Goal: Information Seeking & Learning: Learn about a topic

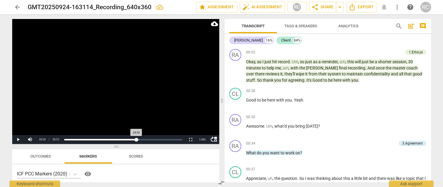
scroll to position [1863, 0]
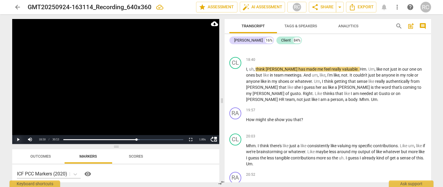
click at [18, 139] on button "Play" at bounding box center [18, 139] width 12 height 9
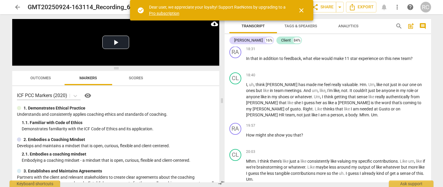
scroll to position [1853, 0]
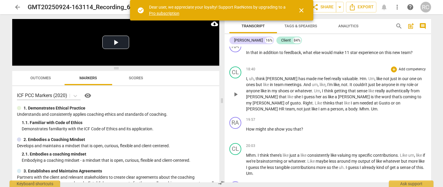
click at [259, 87] on p "I , uh , think [PERSON_NAME] has made me feel really valuable . Hm . Um , like …" at bounding box center [336, 94] width 180 height 37
click at [237, 98] on span "play_arrow" at bounding box center [235, 94] width 7 height 7
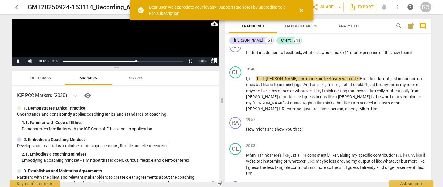
click at [201, 60] on div "1.00 x" at bounding box center [203, 61] width 12 height 9
click at [204, 41] on li "1.25x" at bounding box center [203, 40] width 12 height 7
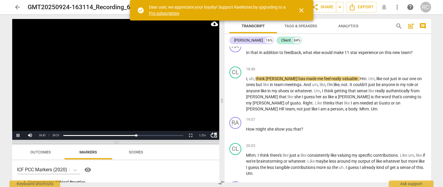
drag, startPoint x: 172, startPoint y: 67, endPoint x: 176, endPoint y: 141, distance: 74.5
click at [176, 141] on span at bounding box center [115, 143] width 207 height 4
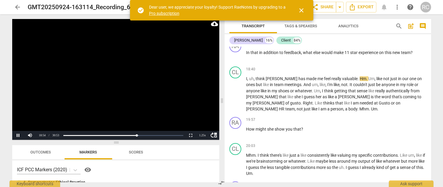
click at [302, 10] on span "close" at bounding box center [301, 10] width 7 height 7
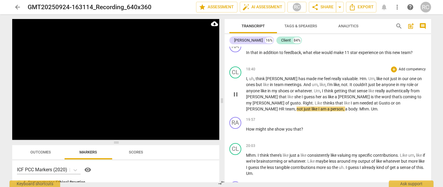
click at [279, 109] on span "[PERSON_NAME]" at bounding box center [262, 109] width 33 height 5
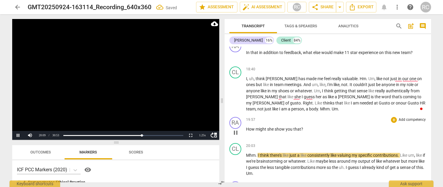
click at [237, 137] on span "pause" at bounding box center [235, 132] width 7 height 7
drag, startPoint x: 306, startPoint y: 135, endPoint x: 236, endPoint y: 133, distance: 70.6
click at [236, 133] on div "RA play_arrow pause 19:57 + Add competency keyboard_arrow_right How might she s…" at bounding box center [328, 128] width 206 height 26
click at [406, 123] on p "Add competency" at bounding box center [412, 120] width 28 height 5
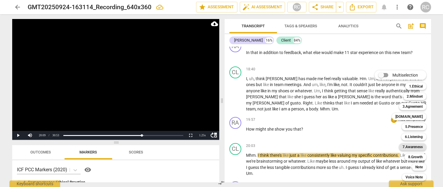
click at [410, 148] on b "7.Awareness" at bounding box center [413, 147] width 20 height 7
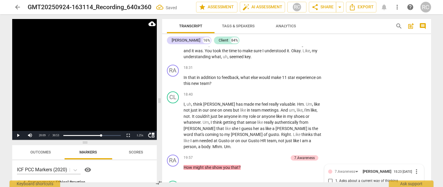
scroll to position [2158, 0]
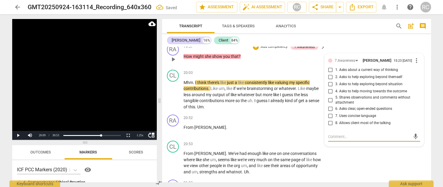
click at [330, 88] on input "4. Asks to help moving towards the outcome" at bounding box center [331, 91] width 10 height 7
checkbox input "true"
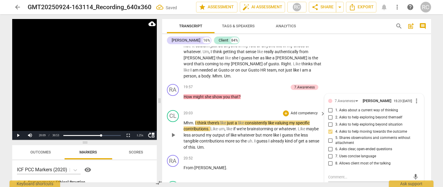
scroll to position [2109, 0]
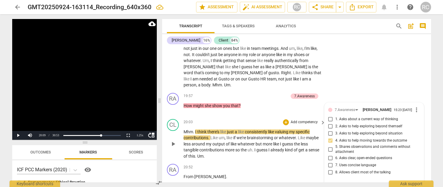
click at [225, 117] on div "CL play_arrow pause 20:03 + Add competency keyboard_arrow_right Mhm . I think t…" at bounding box center [296, 139] width 269 height 45
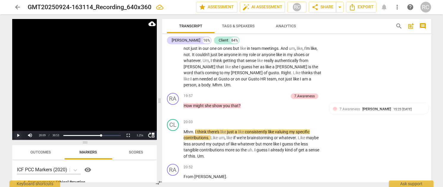
click at [15, 136] on button "Play" at bounding box center [18, 135] width 12 height 9
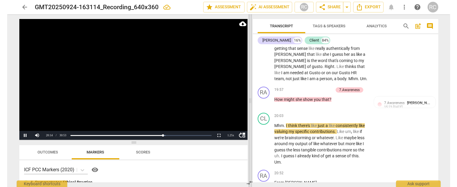
scroll to position [2520, 0]
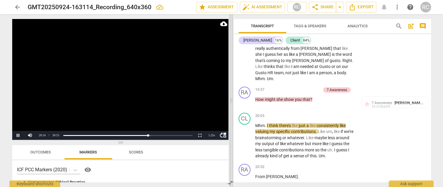
drag, startPoint x: 159, startPoint y: 100, endPoint x: 231, endPoint y: 93, distance: 72.0
click at [231, 93] on span at bounding box center [231, 100] width 4 height 173
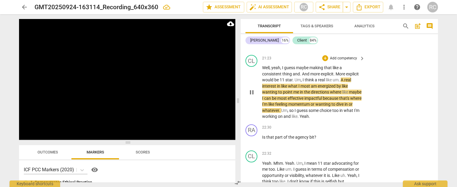
scroll to position [2738, 0]
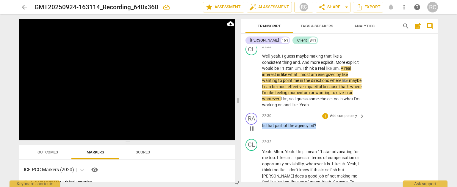
drag, startPoint x: 319, startPoint y: 128, endPoint x: 258, endPoint y: 129, distance: 60.4
click at [262, 125] on p "Is that part of the agency bit ?" at bounding box center [312, 126] width 100 height 6
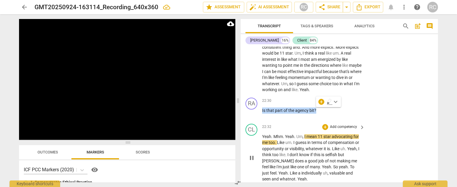
scroll to position [2754, 0]
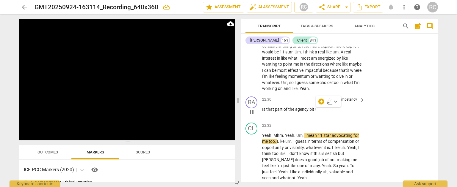
click at [372, 99] on div "RA play_arrow pause 22:30 + Add competency keyboard_arrow_right Is that part of…" at bounding box center [339, 107] width 197 height 26
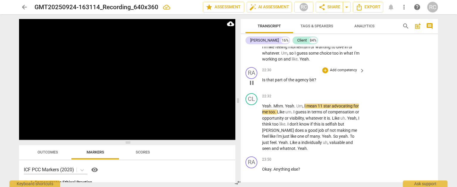
scroll to position [2793, 0]
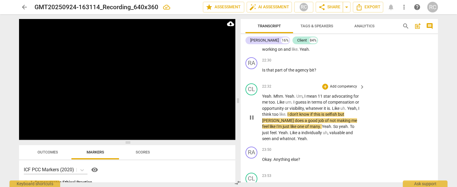
click at [337, 108] on span "Like" at bounding box center [336, 108] width 8 height 5
click at [256, 116] on span "pause" at bounding box center [252, 117] width 10 height 7
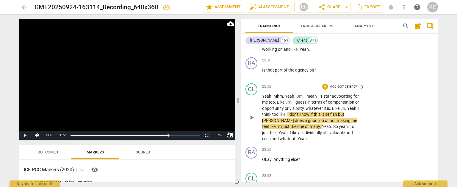
click at [311, 108] on span "whatever" at bounding box center [315, 108] width 18 height 5
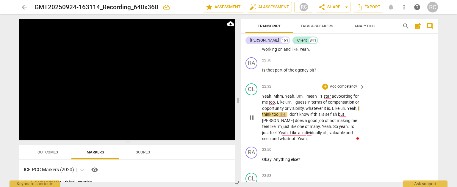
click at [254, 117] on span "pause" at bounding box center [251, 117] width 7 height 7
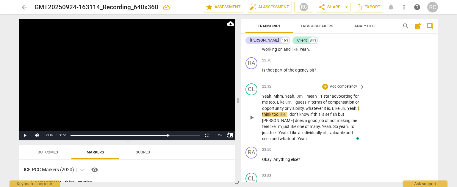
drag, startPoint x: 329, startPoint y: 106, endPoint x: 299, endPoint y: 115, distance: 31.2
click at [298, 115] on p "Yeah . Mhm . Yeah . Um , I mean 11 star advocating for me too . Like um . I gue…" at bounding box center [312, 117] width 100 height 49
click at [335, 106] on p "Yeah . Mhm . Yeah . Um , I mean 11 star advocating for me too . Like um . I gue…" at bounding box center [312, 117] width 100 height 49
click at [330, 107] on span "is" at bounding box center [328, 108] width 3 height 5
click at [330, 107] on span "." at bounding box center [331, 108] width 2 height 5
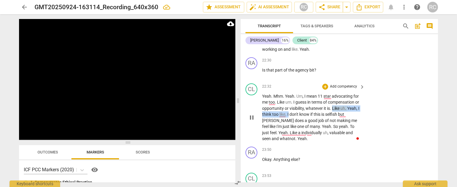
drag, startPoint x: 332, startPoint y: 109, endPoint x: 289, endPoint y: 116, distance: 43.6
click at [289, 116] on p "Yeah . Mhm . Yeah . Um , I mean 11 star advocating for me too . Like um . I gue…" at bounding box center [312, 117] width 100 height 49
click at [332, 86] on p "Add competency" at bounding box center [343, 86] width 28 height 5
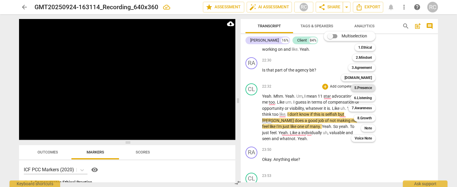
click at [356, 87] on b "5.Presence" at bounding box center [363, 87] width 18 height 7
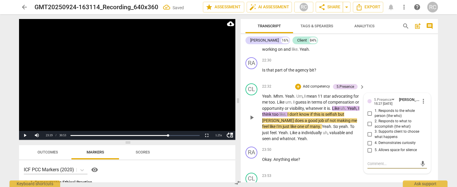
click at [369, 149] on input "5. Allows space for silence" at bounding box center [370, 150] width 10 height 7
checkbox input "true"
click at [251, 117] on span "play_arrow" at bounding box center [251, 117] width 7 height 7
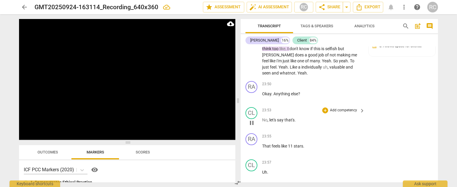
scroll to position [2866, 0]
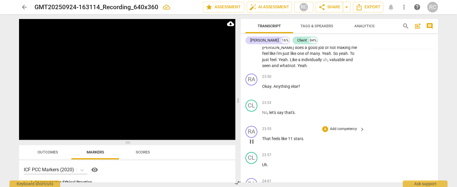
click at [304, 138] on span "." at bounding box center [303, 139] width 1 height 5
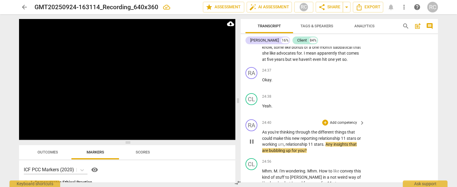
scroll to position [3052, 0]
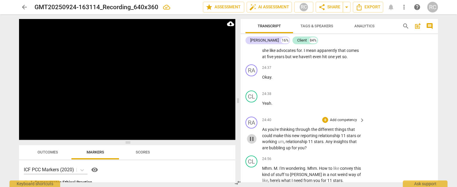
click at [249, 143] on span "pause" at bounding box center [251, 139] width 7 height 7
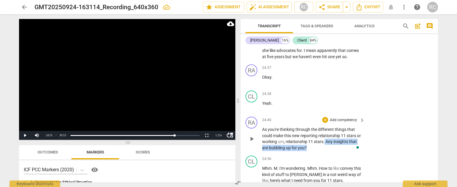
drag, startPoint x: 329, startPoint y: 148, endPoint x: 334, endPoint y: 155, distance: 8.3
click at [334, 151] on p "As you're thinking through the different things that could make this new report…" at bounding box center [312, 139] width 100 height 24
click at [321, 146] on div "+" at bounding box center [320, 146] width 6 height 6
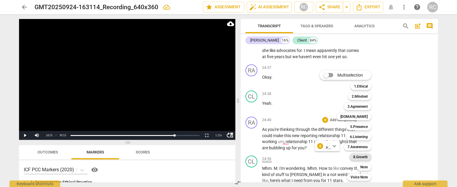
click at [361, 158] on b "8.Growth" at bounding box center [360, 157] width 15 height 7
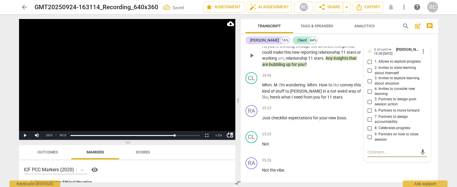
scroll to position [3102, 0]
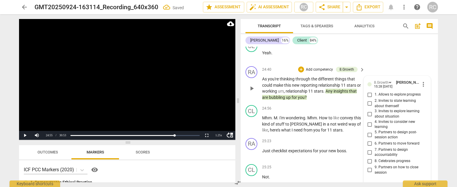
click at [370, 107] on input "2. Invites to state learning about themself" at bounding box center [370, 103] width 10 height 7
checkbox input "true"
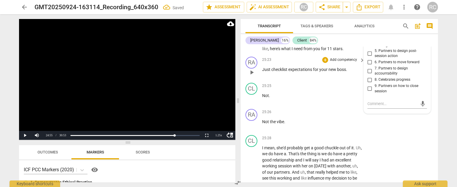
scroll to position [3182, 0]
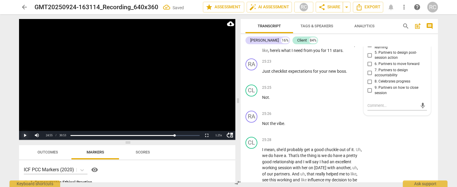
click at [25, 137] on button "Play" at bounding box center [25, 135] width 12 height 9
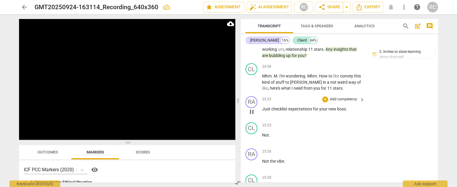
scroll to position [3186, 0]
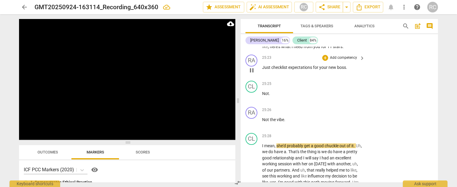
click at [348, 71] on p "Just checklist expectations for your new boss ." at bounding box center [312, 68] width 100 height 6
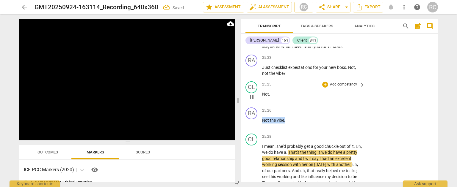
drag, startPoint x: 298, startPoint y: 126, endPoint x: 266, endPoint y: 93, distance: 45.9
click at [266, 93] on div "RA play_arrow pause 00:02 + Add competency 1.Ethical keyboard_arrow_right Okay …" at bounding box center [339, 115] width 197 height 136
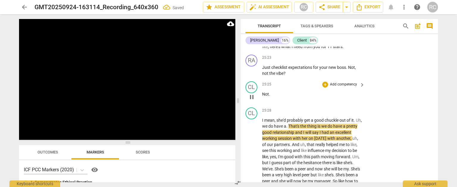
click at [268, 97] on span "Not" at bounding box center [265, 94] width 7 height 5
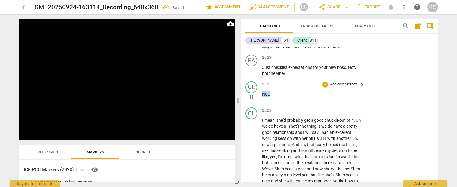
drag, startPoint x: 281, startPoint y: 99, endPoint x: 259, endPoint y: 96, distance: 21.8
click at [259, 96] on div "CL play_arrow pause 25:25 + Add competency keyboard_arrow_right Not ." at bounding box center [339, 92] width 197 height 26
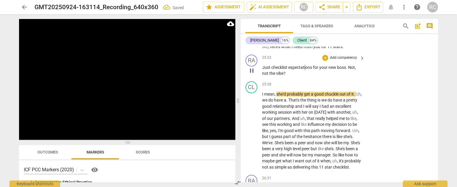
click at [305, 70] on span "expectations" at bounding box center [300, 67] width 25 height 5
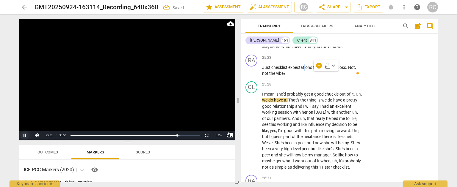
click at [24, 139] on button "Pause" at bounding box center [25, 135] width 12 height 9
click at [24, 138] on button "Play" at bounding box center [25, 135] width 12 height 9
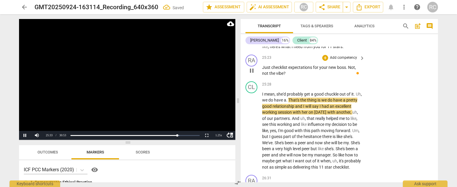
click at [281, 68] on div "25:23 + Add competency keyboard_arrow_right Just checklist expectations for you…" at bounding box center [313, 66] width 103 height 22
click at [253, 74] on span "pause" at bounding box center [251, 70] width 7 height 7
click at [253, 74] on span "play_arrow" at bounding box center [251, 70] width 7 height 7
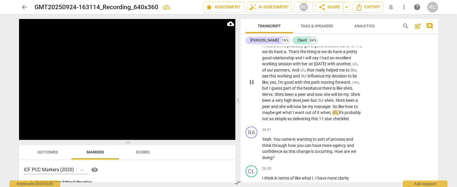
scroll to position [3234, 0]
click at [252, 152] on span "pause" at bounding box center [251, 148] width 7 height 7
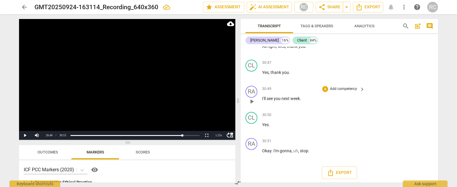
scroll to position [4076, 0]
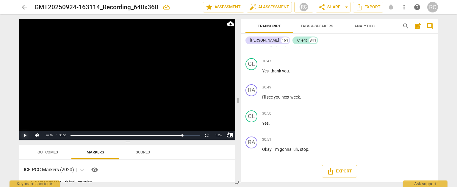
click at [24, 133] on button "Play" at bounding box center [25, 135] width 12 height 9
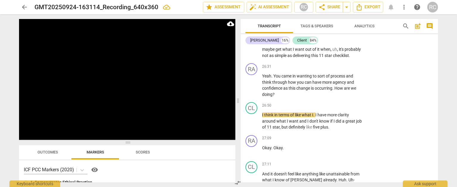
scroll to position [3297, 0]
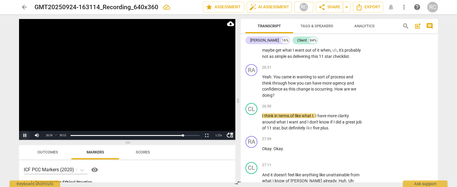
click at [23, 134] on button "Pause" at bounding box center [25, 135] width 12 height 9
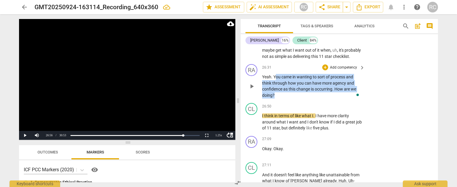
drag, startPoint x: 275, startPoint y: 90, endPoint x: 276, endPoint y: 109, distance: 18.8
click at [276, 98] on p "Yeah . You came in wanting to sort of process and think through how you can hav…" at bounding box center [312, 86] width 100 height 24
click at [283, 71] on div "26:31 + Add competency keyboard_arrow_right" at bounding box center [313, 67] width 103 height 7
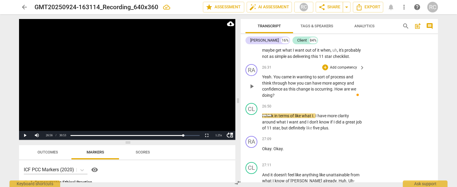
click at [273, 79] on span "You" at bounding box center [277, 77] width 8 height 5
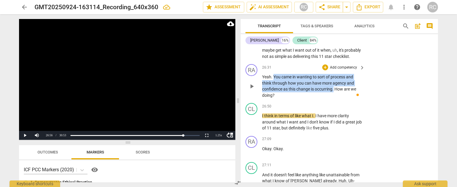
drag, startPoint x: 273, startPoint y: 88, endPoint x: 334, endPoint y: 101, distance: 62.4
click at [334, 98] on p "Yeah . You came in wanting to sort of process and think through how you can hav…" at bounding box center [312, 86] width 100 height 24
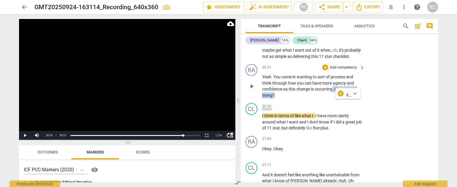
drag, startPoint x: 334, startPoint y: 104, endPoint x: 332, endPoint y: 110, distance: 6.4
click at [332, 101] on div "RA play_arrow pause 26:31 + Add competency keyboard_arrow_right Yeah . You came…" at bounding box center [339, 81] width 197 height 39
click at [339, 71] on p "Add competency" at bounding box center [343, 67] width 28 height 5
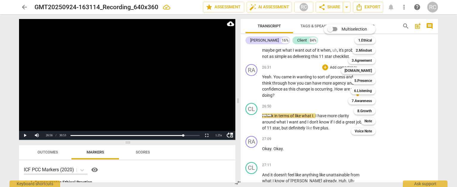
click at [305, 121] on div at bounding box center [228, 93] width 457 height 187
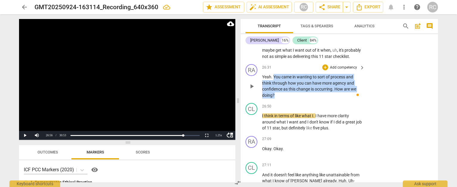
drag, startPoint x: 263, startPoint y: 100, endPoint x: 274, endPoint y: 87, distance: 16.9
click at [274, 87] on p "Yeah . You came in wanting to sort of process and think through how you can hav…" at bounding box center [312, 86] width 100 height 24
click at [333, 71] on p "Add competency" at bounding box center [343, 67] width 28 height 5
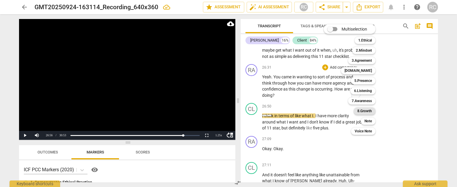
click at [360, 112] on b "8.Growth" at bounding box center [364, 111] width 15 height 7
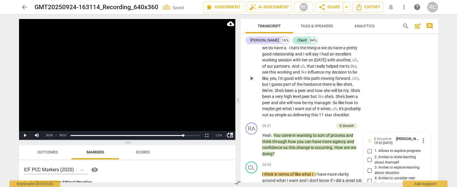
scroll to position [3309, 0]
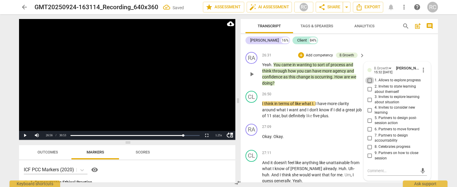
click at [370, 84] on input "1. Allows to explore progress" at bounding box center [370, 80] width 10 height 7
checkbox input "true"
click at [442, 45] on div "Transcript Tags & Speakers Analytics search post_add comment [PERSON_NAME] 16% …" at bounding box center [340, 100] width 204 height 173
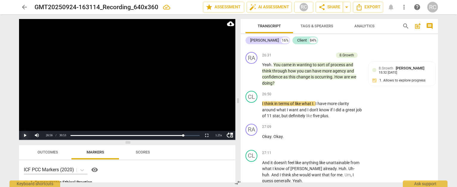
click at [24, 135] on button "Play" at bounding box center [25, 135] width 12 height 9
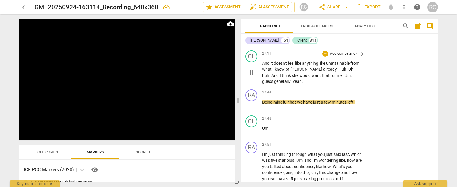
scroll to position [3417, 0]
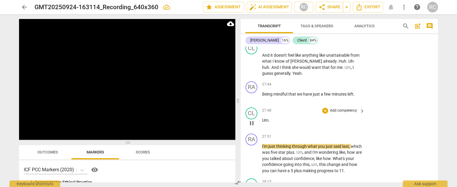
click at [263, 123] on span "Um" at bounding box center [265, 120] width 6 height 5
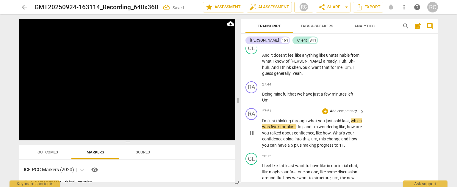
click at [261, 132] on div "RA play_arrow pause" at bounding box center [253, 128] width 17 height 40
click at [261, 134] on div "play_arrow pause" at bounding box center [254, 133] width 15 height 27
click at [264, 123] on span "I'm" at bounding box center [265, 121] width 6 height 5
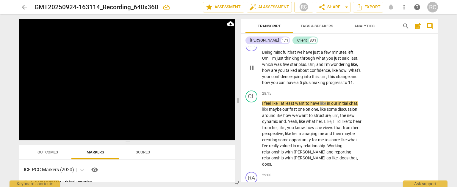
scroll to position [3466, 0]
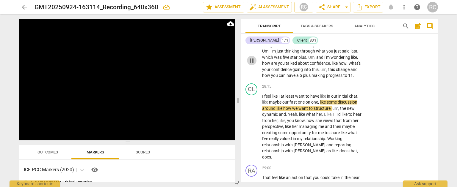
click at [251, 64] on span "pause" at bounding box center [251, 60] width 7 height 7
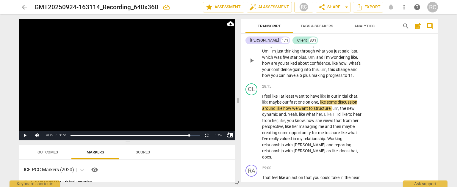
click at [274, 66] on span "are" at bounding box center [274, 63] width 7 height 5
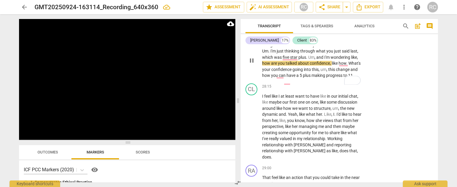
click at [275, 66] on span "are" at bounding box center [274, 63] width 7 height 5
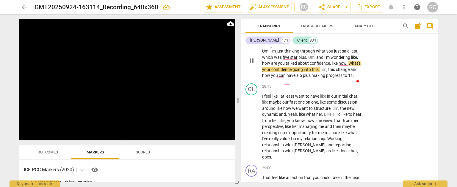
click at [300, 66] on p "Being mindful that we have just a few minutes left . Um . I'm just thinking thr…" at bounding box center [312, 60] width 100 height 37
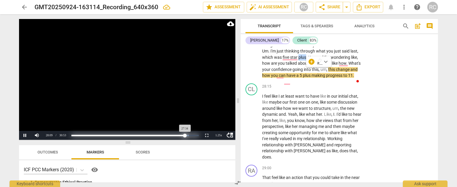
click at [185, 136] on div "Progress : 89.25%" at bounding box center [128, 135] width 114 height 1
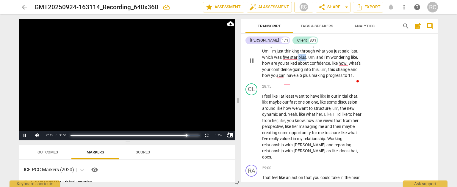
scroll to position [3464, 0]
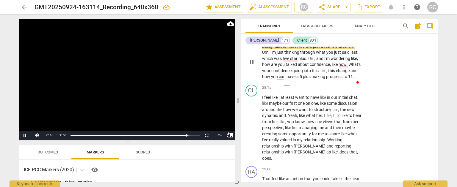
click at [310, 79] on p "Being mindful that we have just a few minutes left . Um . I'm just thinking thr…" at bounding box center [312, 61] width 100 height 37
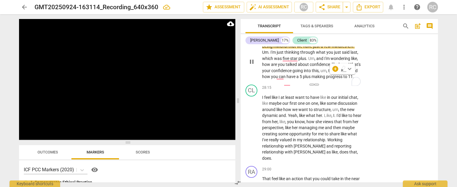
click at [248, 78] on div "play_arrow pause" at bounding box center [254, 62] width 15 height 33
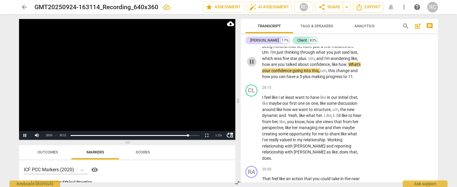
click at [253, 65] on span "pause" at bounding box center [251, 61] width 7 height 7
click at [277, 67] on span "are" at bounding box center [274, 64] width 7 height 5
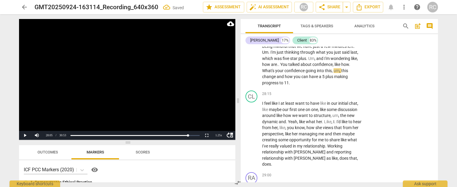
click at [251, 68] on span "play_arrow" at bounding box center [251, 64] width 7 height 7
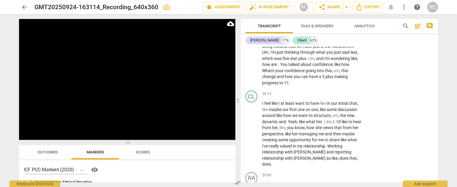
click at [251, 68] on span "pause" at bounding box center [251, 64] width 7 height 7
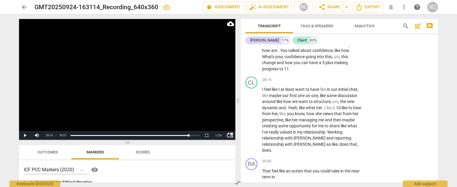
scroll to position [3479, 0]
drag, startPoint x: 281, startPoint y: 62, endPoint x: 294, endPoint y: 77, distance: 19.6
click at [292, 72] on p "Being mindful that we have just a few minutes left . Um . I'm just thinking thr…" at bounding box center [312, 50] width 100 height 43
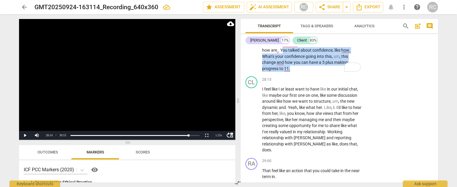
drag, startPoint x: 282, startPoint y: 62, endPoint x: 293, endPoint y: 81, distance: 21.6
click at [293, 72] on p "Being mindful that we have just a few minutes left . Um . I'm just thinking thr…" at bounding box center [312, 50] width 100 height 43
click at [298, 75] on div "+" at bounding box center [295, 73] width 6 height 6
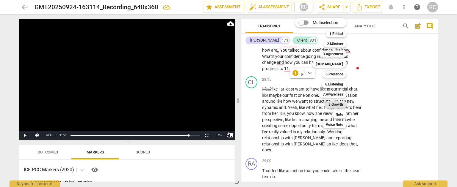
click at [340, 103] on b "8.Growth" at bounding box center [335, 104] width 15 height 7
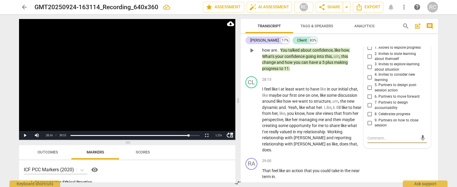
click at [371, 51] on input "1. Allows to explore progress" at bounding box center [370, 47] width 10 height 7
checkbox input "true"
click at [25, 135] on button "Play" at bounding box center [25, 135] width 12 height 9
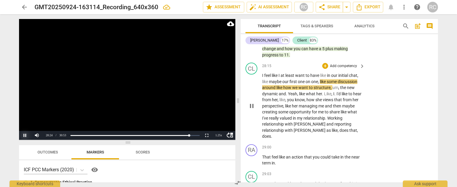
scroll to position [3494, 0]
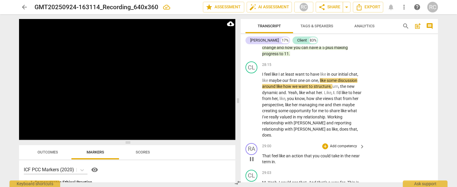
click at [279, 159] on span "like" at bounding box center [282, 156] width 7 height 5
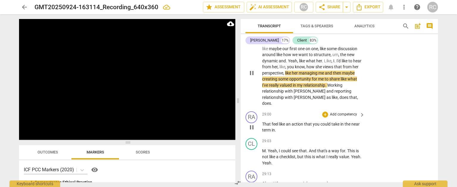
scroll to position [3526, 0]
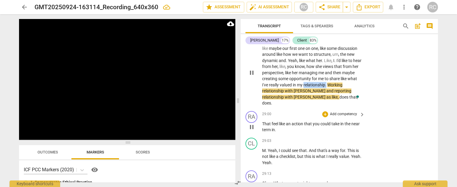
drag, startPoint x: 344, startPoint y: 98, endPoint x: 322, endPoint y: 98, distance: 22.3
click at [322, 98] on p "I feel like I at least want to have like in our initial chat , like maybe our f…" at bounding box center [312, 72] width 100 height 67
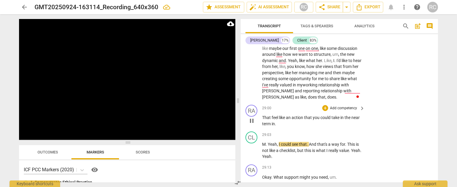
click at [261, 125] on div "play_arrow pause" at bounding box center [254, 121] width 15 height 8
click at [264, 120] on span "That" at bounding box center [267, 117] width 10 height 5
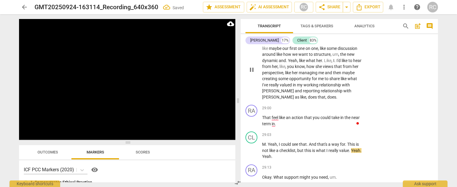
click at [308, 100] on span "does" at bounding box center [313, 97] width 10 height 5
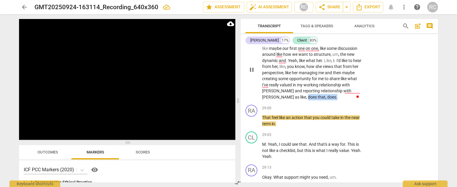
drag, startPoint x: 276, startPoint y: 110, endPoint x: 312, endPoint y: 110, distance: 36.9
click at [312, 100] on p "I feel like I at least want to have like in our initial chat , like maybe our f…" at bounding box center [312, 69] width 100 height 61
click at [265, 120] on span "That" at bounding box center [267, 117] width 10 height 5
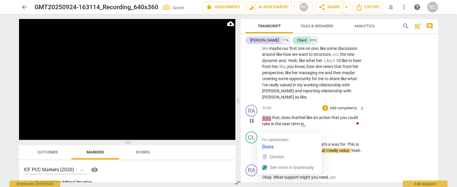
click at [265, 120] on span "does that, does that" at bounding box center [280, 117] width 37 height 5
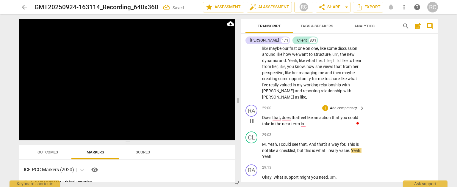
click at [306, 127] on p "Does that, does that feel like an action that you could take in the near term i…" at bounding box center [312, 121] width 100 height 12
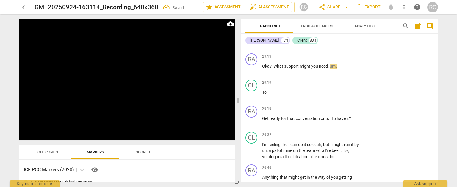
scroll to position [3590, 0]
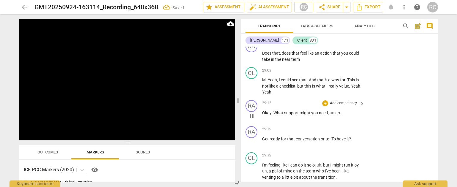
click at [339, 115] on span "o" at bounding box center [339, 113] width 2 height 5
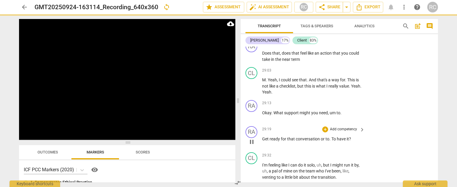
click at [262, 142] on span "Get" at bounding box center [265, 139] width 7 height 5
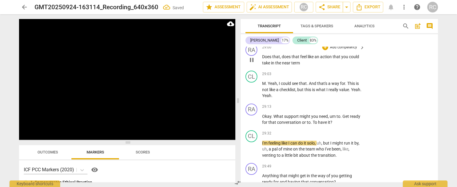
scroll to position [3586, 0]
click at [303, 67] on p "Does that , does that feel like an action that you could take in the near term" at bounding box center [312, 61] width 100 height 12
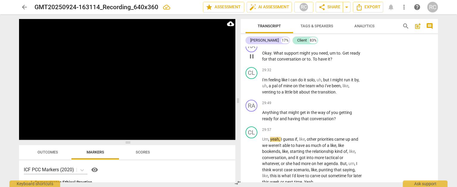
scroll to position [3638, 0]
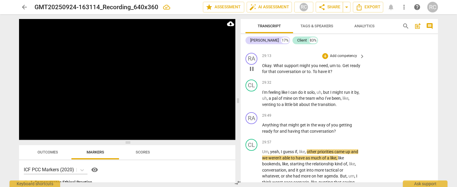
click at [250, 73] on span "pause" at bounding box center [251, 68] width 7 height 7
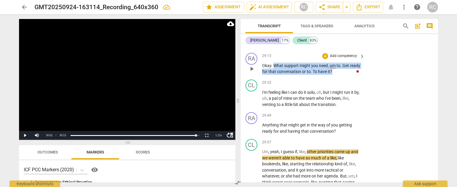
drag, startPoint x: 273, startPoint y: 77, endPoint x: 333, endPoint y: 85, distance: 60.1
click at [333, 75] on p "Okay . What support might you need , um to . Get ready for that conversation or…" at bounding box center [312, 69] width 100 height 12
click at [340, 77] on div "+" at bounding box center [337, 76] width 6 height 6
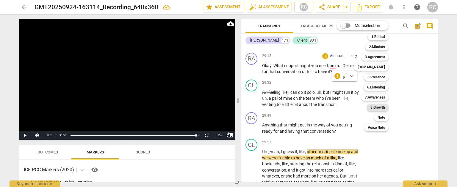
click at [374, 109] on b "8.Growth" at bounding box center [377, 107] width 15 height 7
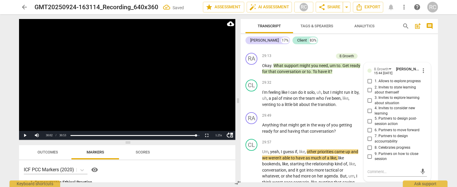
scroll to position [3642, 0]
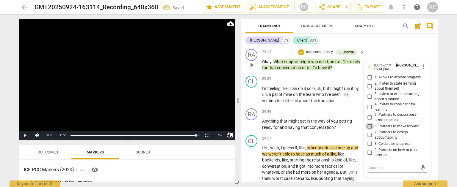
click at [368, 130] on input "6. Partners to move forward" at bounding box center [370, 126] width 10 height 7
checkbox input "true"
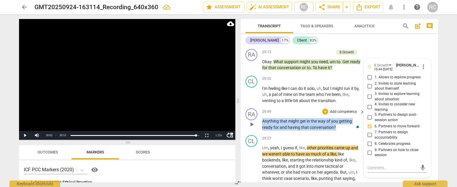
drag, startPoint x: 334, startPoint y: 140, endPoint x: 262, endPoint y: 134, distance: 72.2
click at [262, 131] on p "Anything that might get in the way of you getting ready for and having that con…" at bounding box center [312, 124] width 100 height 12
click at [341, 131] on div "+" at bounding box center [340, 132] width 6 height 6
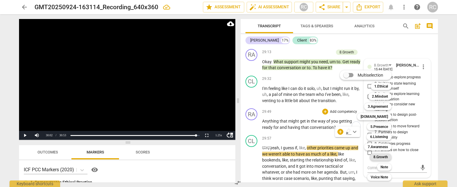
click at [377, 156] on b "8.Growth" at bounding box center [380, 157] width 15 height 7
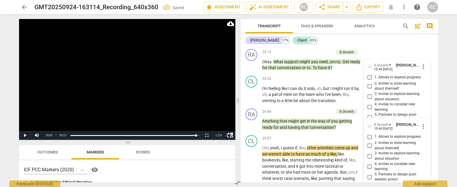
scroll to position [3767, 0]
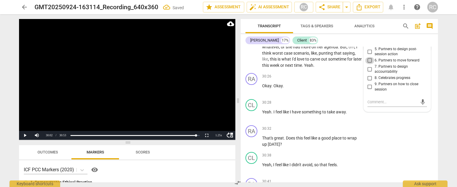
click at [369, 64] on input "6. Partners to move forward" at bounding box center [370, 60] width 10 height 7
checkbox input "true"
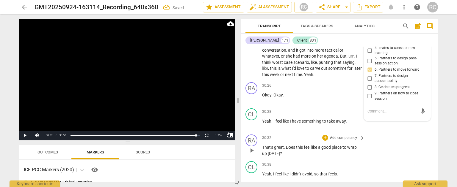
scroll to position [3723, 0]
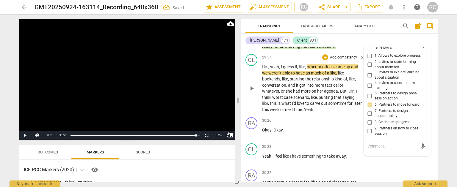
click at [252, 92] on span "play_arrow" at bounding box center [251, 88] width 7 height 7
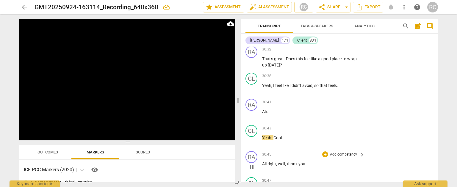
scroll to position [3861, 0]
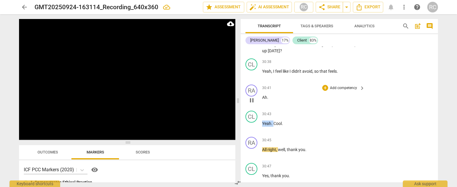
drag, startPoint x: 274, startPoint y: 136, endPoint x: 261, endPoint y: 105, distance: 33.6
click at [261, 105] on div "RA play_arrow pause 00:02 + Add competency 1.Ethical keyboard_arrow_right Okay …" at bounding box center [339, 115] width 197 height 136
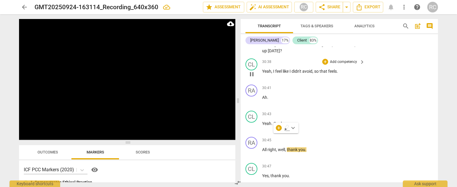
drag, startPoint x: 337, startPoint y: 84, endPoint x: 351, endPoint y: 82, distance: 13.9
click at [337, 74] on span "feels" at bounding box center [332, 71] width 9 height 5
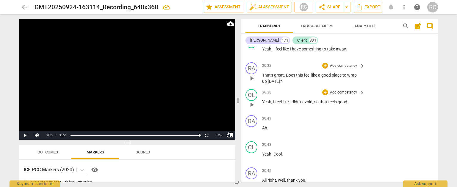
scroll to position [3829, 0]
drag, startPoint x: 286, startPoint y: 89, endPoint x: 260, endPoint y: 89, distance: 25.6
click at [261, 88] on div "RA play_arrow pause 30:32 + Add competency keyboard_arrow_right That's great . …" at bounding box center [339, 74] width 197 height 27
click at [328, 100] on div "CL play_arrow pause 30:38 + Add competency keyboard_arrow_right Yeah , I feel l…" at bounding box center [339, 101] width 197 height 26
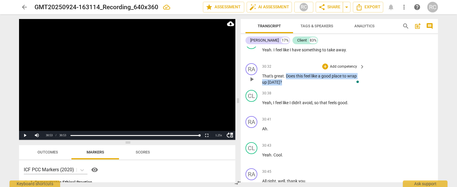
drag, startPoint x: 287, startPoint y: 88, endPoint x: 288, endPoint y: 93, distance: 5.3
click at [288, 85] on p "That's great . Does this feel like a good place to wrap up today ?" at bounding box center [312, 79] width 100 height 12
click at [338, 70] on p "Add competency" at bounding box center [343, 66] width 28 height 5
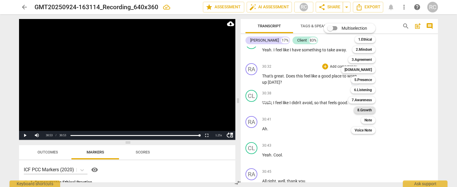
click at [363, 111] on b "8.Growth" at bounding box center [364, 110] width 15 height 7
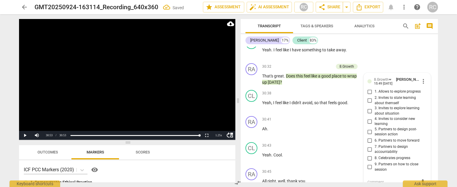
scroll to position [3910, 0]
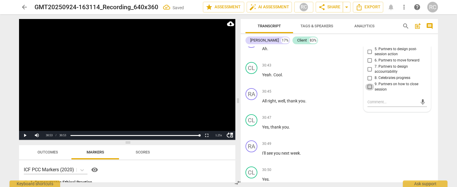
click at [369, 91] on input "9. Partners on how to close session" at bounding box center [370, 87] width 10 height 7
checkbox input "true"
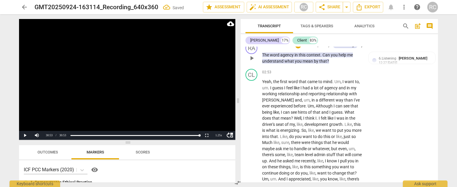
scroll to position [0, 0]
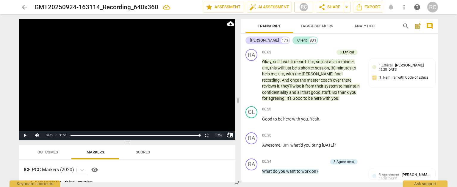
click at [219, 136] on div "1.25 x" at bounding box center [219, 135] width 12 height 9
click at [216, 120] on li "1.5x" at bounding box center [219, 121] width 12 height 7
click at [220, 136] on div "1.50 x" at bounding box center [219, 135] width 12 height 9
click at [220, 127] on li "2x" at bounding box center [219, 128] width 12 height 7
click at [24, 135] on button "Play" at bounding box center [25, 135] width 12 height 9
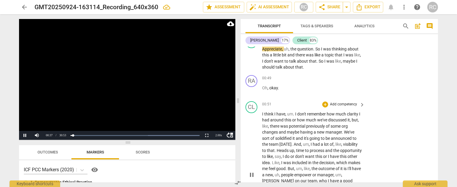
click at [312, 171] on span "the" at bounding box center [315, 169] width 7 height 5
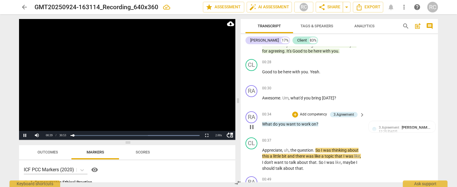
scroll to position [46, 0]
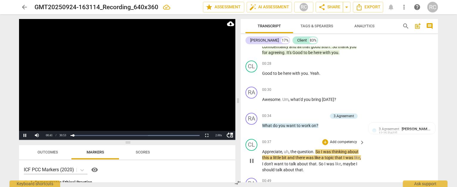
drag, startPoint x: 262, startPoint y: 127, endPoint x: 278, endPoint y: 140, distance: 20.7
click at [263, 129] on div "00:34 + Add competency 3.Agreement keyboard_arrow_right What do you want to wor…" at bounding box center [313, 123] width 103 height 21
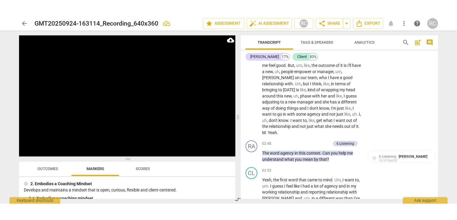
scroll to position [50, 0]
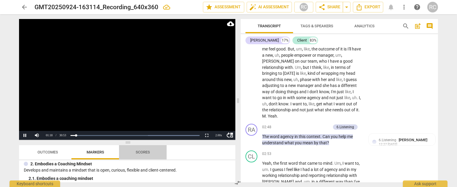
click at [142, 152] on span "Scores" at bounding box center [143, 152] width 14 height 4
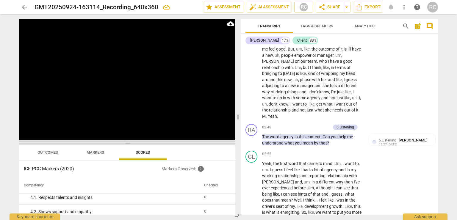
scroll to position [145, 0]
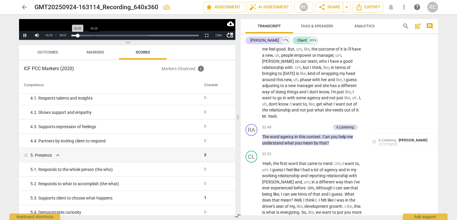
drag, startPoint x: 111, startPoint y: 144, endPoint x: 93, endPoint y: 35, distance: 110.0
click at [93, 35] on div "Play Video move_up Pause Current Time 01:33 / Duration Time 30:53 Loaded : 0% P…" at bounding box center [127, 117] width 216 height 196
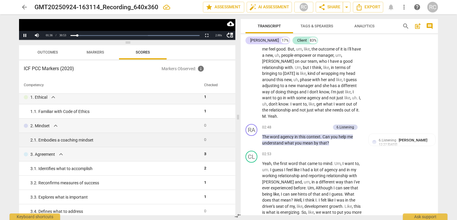
scroll to position [0, 0]
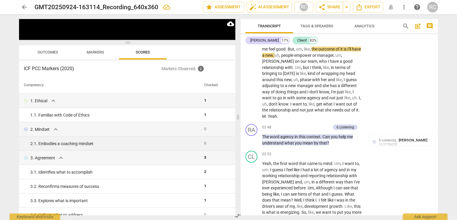
click at [78, 141] on div "2. 1. Embodies a coaching mindset" at bounding box center [114, 144] width 169 height 6
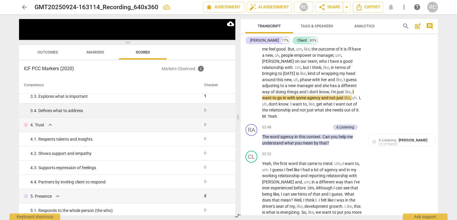
scroll to position [119, 0]
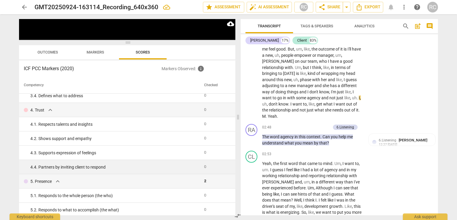
click at [114, 168] on div "4. 4. Partners by inviting client to respond" at bounding box center [114, 167] width 169 height 6
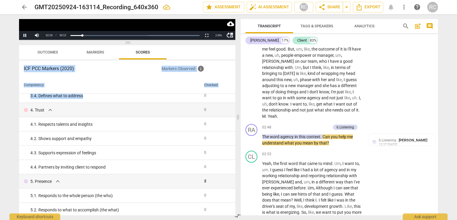
drag, startPoint x: 145, startPoint y: 40, endPoint x: 122, endPoint y: 55, distance: 27.5
click at [143, 97] on div "Play Video move_up Pause Current Time 02:50 / Duration Time 30:53 Loaded : 0% P…" at bounding box center [127, 117] width 216 height 196
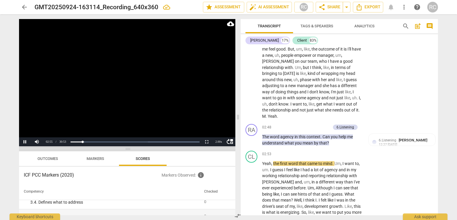
drag, startPoint x: 127, startPoint y: 41, endPoint x: 142, endPoint y: 148, distance: 107.6
click at [142, 148] on span at bounding box center [127, 149] width 216 height 4
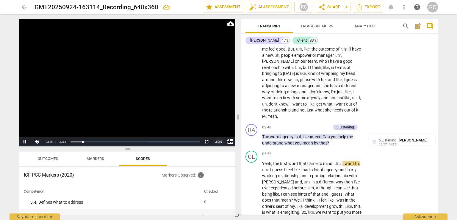
click at [219, 142] on div "2.00 x" at bounding box center [219, 141] width 12 height 9
click at [217, 119] on li "1.25x" at bounding box center [219, 121] width 12 height 7
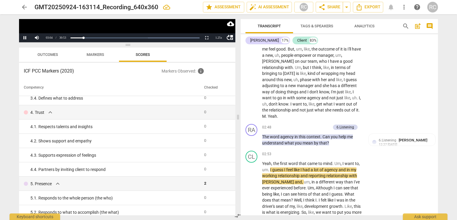
drag, startPoint x: 132, startPoint y: 149, endPoint x: 133, endPoint y: 51, distance: 97.6
click at [133, 51] on div "Play Video move_up Pause Current Time 03:04 / Duration Time 30:53 Loaded : 0% P…" at bounding box center [127, 117] width 216 height 196
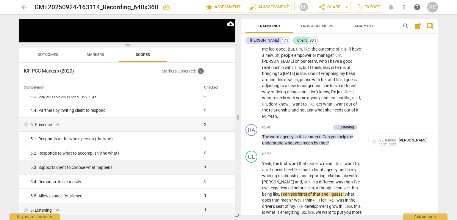
scroll to position [183, 0]
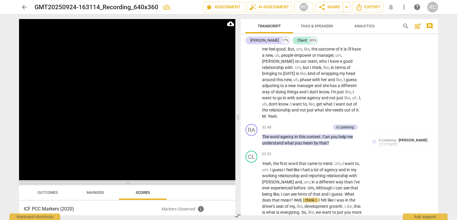
drag, startPoint x: 127, startPoint y: 46, endPoint x: 122, endPoint y: 184, distance: 138.1
click at [122, 184] on span at bounding box center [127, 183] width 216 height 4
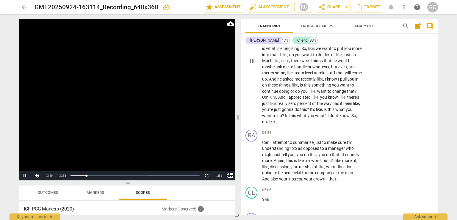
scroll to position [408, 0]
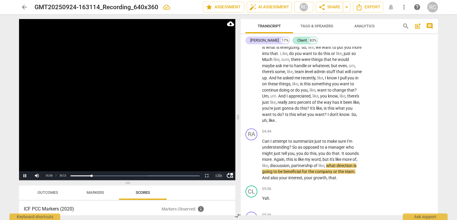
click at [218, 173] on div "1.25 x" at bounding box center [219, 175] width 12 height 9
click at [220, 149] on li "1x" at bounding box center [219, 149] width 12 height 7
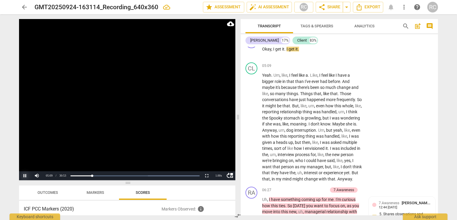
click at [23, 177] on button "Pause" at bounding box center [25, 175] width 12 height 9
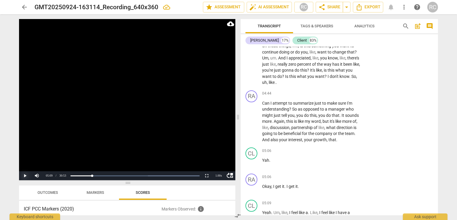
scroll to position [444, 0]
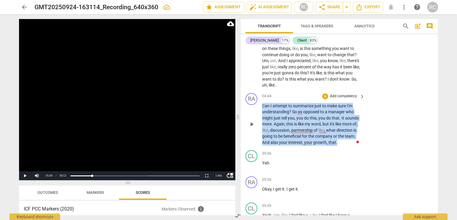
drag, startPoint x: 339, startPoint y: 143, endPoint x: 258, endPoint y: 106, distance: 88.8
click at [258, 106] on div "RA play_arrow pause 04:44 + Add competency keyboard_arrow_right Can I attempt t…" at bounding box center [339, 119] width 197 height 57
click at [359, 95] on span "keyboard_arrow_right" at bounding box center [362, 96] width 7 height 7
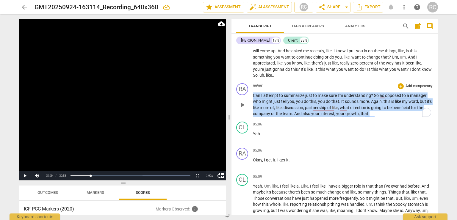
scroll to position [276, 0]
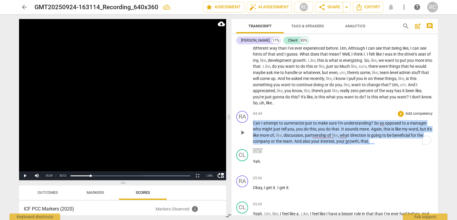
click at [409, 112] on p "Add competency" at bounding box center [419, 113] width 28 height 5
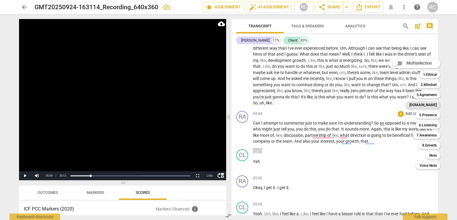
click at [435, 107] on b "[DOMAIN_NAME]" at bounding box center [422, 104] width 27 height 7
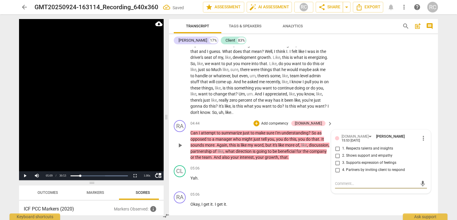
click at [337, 154] on input "2. Shows support and empathy" at bounding box center [338, 155] width 10 height 7
checkbox input "true"
click at [399, 104] on div "CL play_arrow pause 02:53 + Add competency keyboard_arrow_right Yeah , the firs…" at bounding box center [303, 65] width 269 height 106
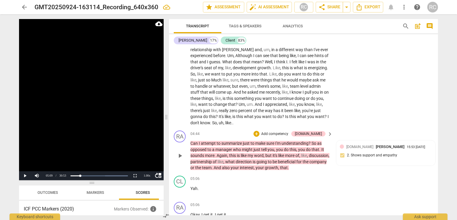
scroll to position [314, 0]
click at [278, 166] on span "growth" at bounding box center [271, 167] width 13 height 5
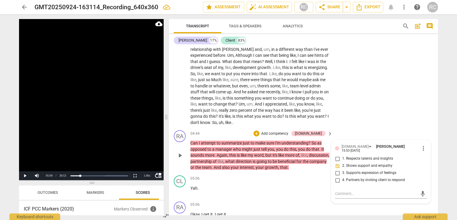
drag, startPoint x: 306, startPoint y: 169, endPoint x: 314, endPoint y: 167, distance: 8.2
click at [288, 169] on span "that" at bounding box center [284, 167] width 8 height 5
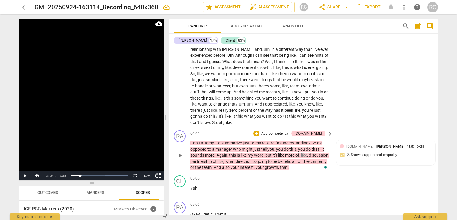
click at [288, 168] on span "that" at bounding box center [284, 167] width 8 height 5
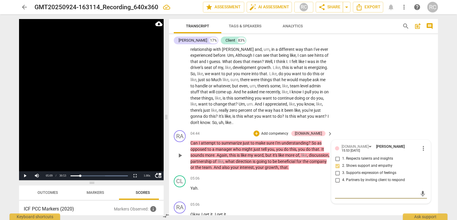
type textarea "r"
click at [288, 169] on span "that" at bounding box center [284, 167] width 8 height 5
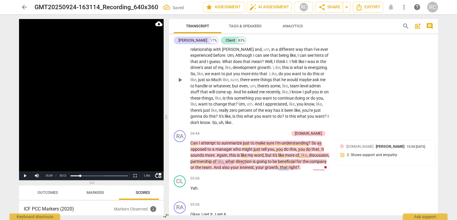
click at [352, 98] on div "CL play_arrow pause 02:53 + Add competency keyboard_arrow_right Yeah , the firs…" at bounding box center [303, 75] width 269 height 106
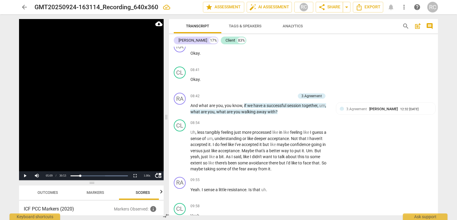
scroll to position [865, 0]
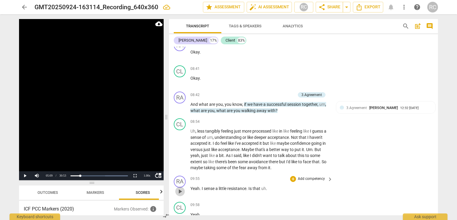
click at [182, 187] on span "play_arrow" at bounding box center [179, 191] width 7 height 7
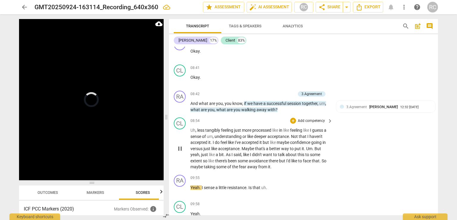
scroll to position [866, 0]
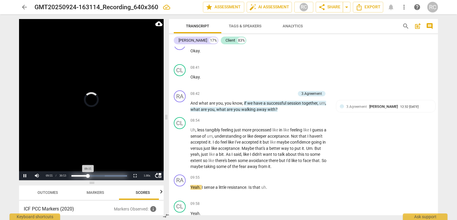
click at [88, 177] on div "Progress : 29.95%" at bounding box center [79, 175] width 17 height 1
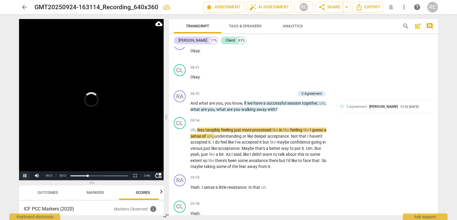
click at [27, 178] on button "Pause" at bounding box center [25, 175] width 12 height 9
click at [27, 178] on button "Play" at bounding box center [25, 175] width 12 height 9
